Goal: Task Accomplishment & Management: Use online tool/utility

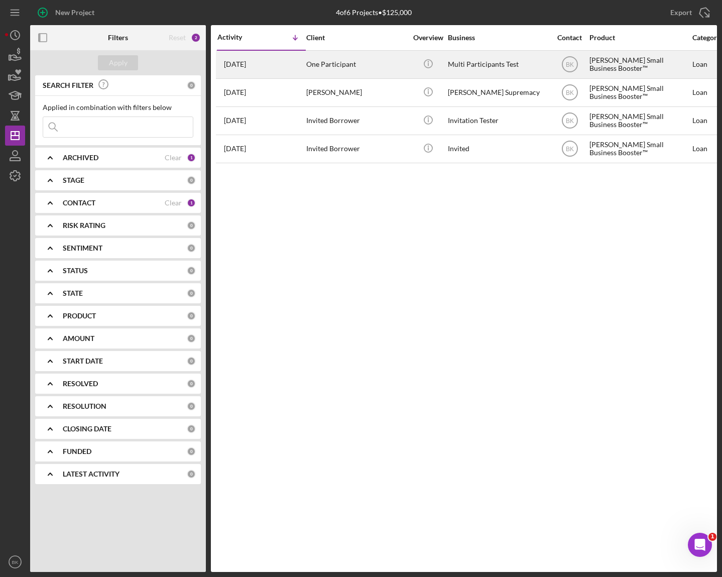
click at [325, 73] on div "One Participant" at bounding box center [356, 64] width 100 height 27
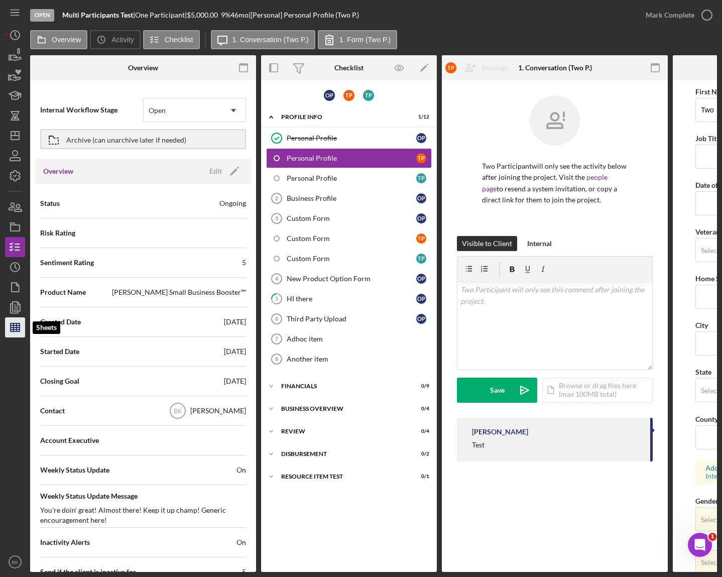
click at [13, 323] on polygon "button" at bounding box center [15, 327] width 9 height 8
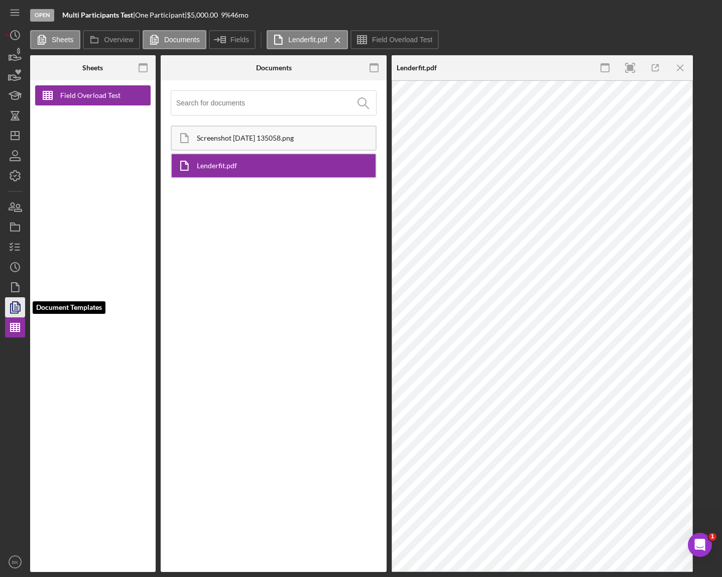
click at [18, 306] on icon "button" at bounding box center [15, 307] width 25 height 25
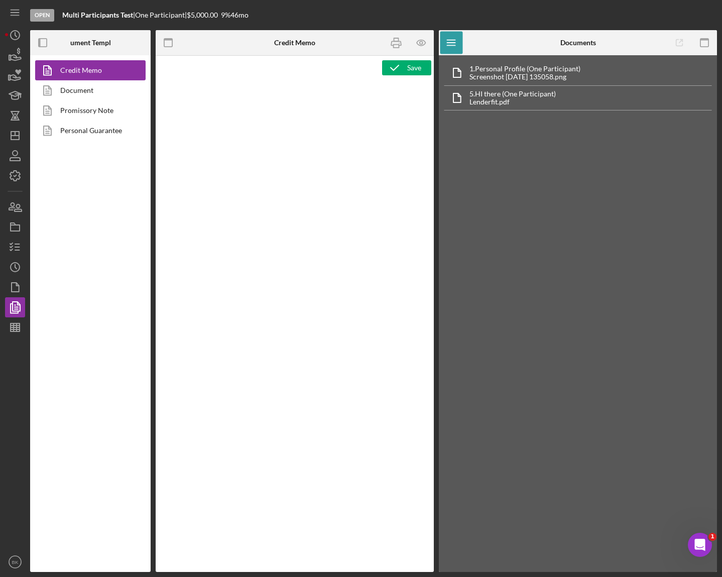
type textarea "<h1>Credit Memo</h1> <p><span id="1274353" class="template-field mceNonEditable…"
click at [286, 117] on body "Credit Memo My First Field (One Participant)" at bounding box center [295, 114] width 262 height 49
click at [295, 74] on button "Insert Template Field" at bounding box center [289, 68] width 80 height 14
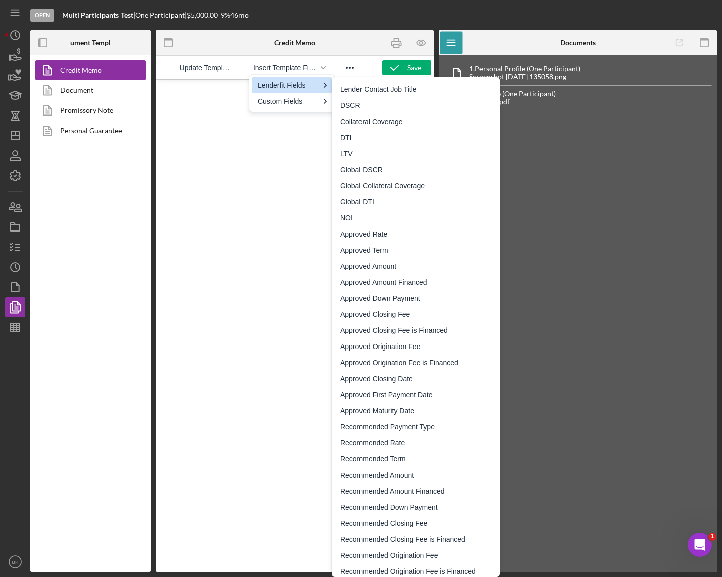
scroll to position [1385, 0]
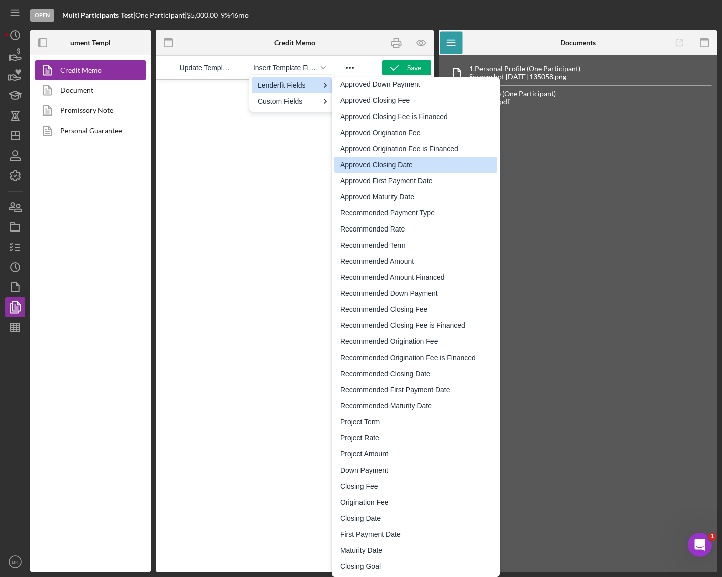
click at [288, 107] on html at bounding box center [295, 93] width 278 height 27
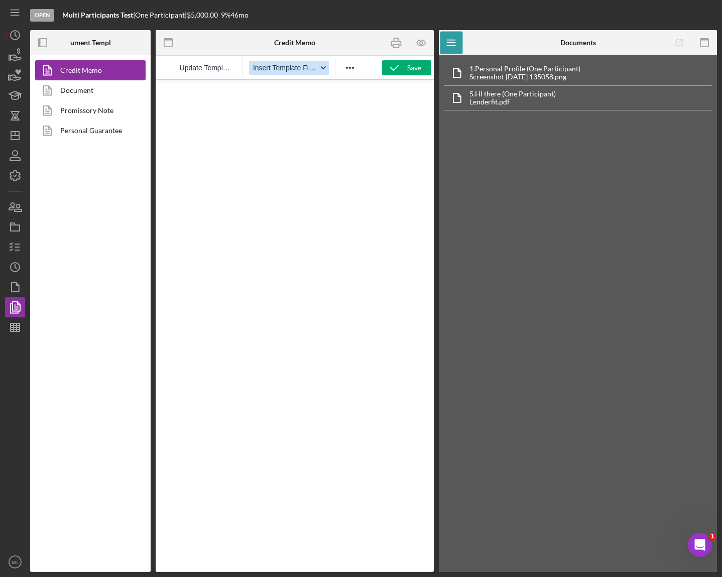
click at [288, 71] on span "Insert Template Field" at bounding box center [285, 68] width 64 height 8
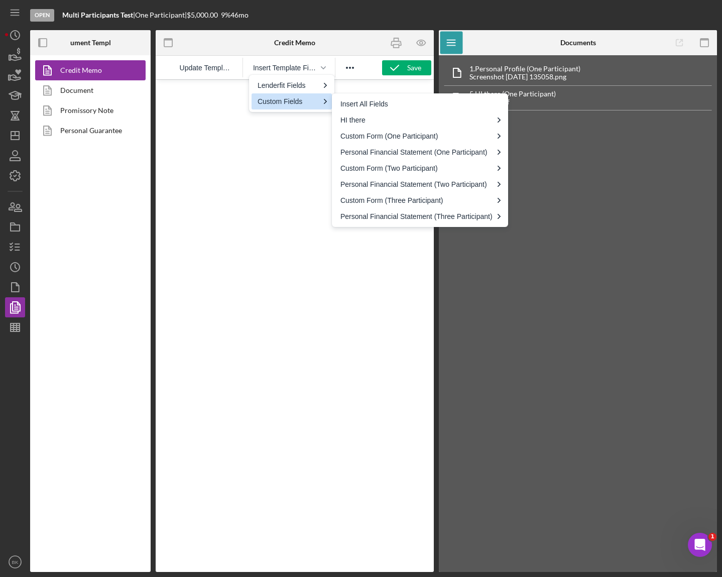
click at [267, 107] on html at bounding box center [295, 93] width 278 height 27
